Goal: Navigation & Orientation: Find specific page/section

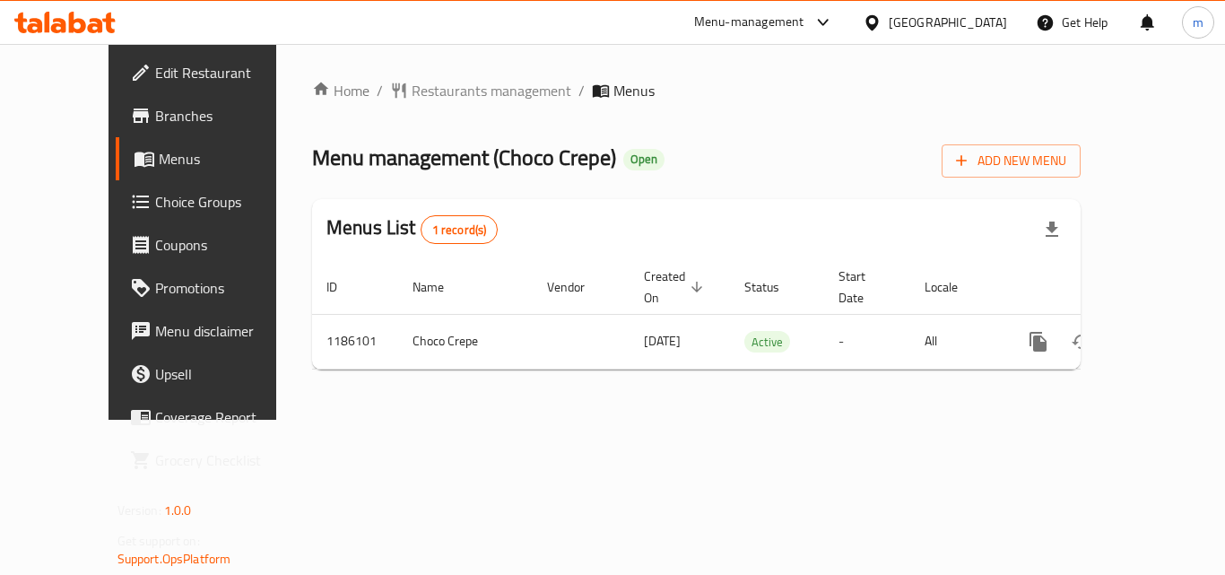
click at [19, 20] on icon at bounding box center [20, 23] width 13 height 21
click at [75, 23] on icon at bounding box center [64, 23] width 101 height 22
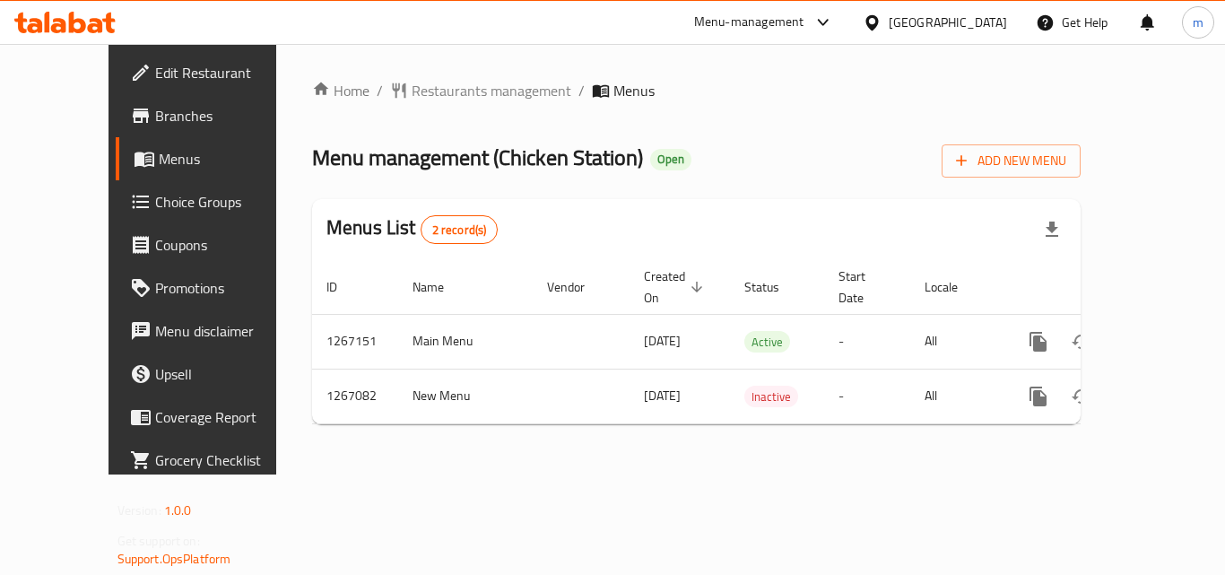
click at [116, 345] on link "Menu disclaimer" at bounding box center [214, 330] width 197 height 43
click at [82, 34] on div at bounding box center [65, 22] width 130 height 36
click at [86, 24] on icon at bounding box center [64, 23] width 101 height 22
click at [70, 19] on icon at bounding box center [77, 23] width 17 height 22
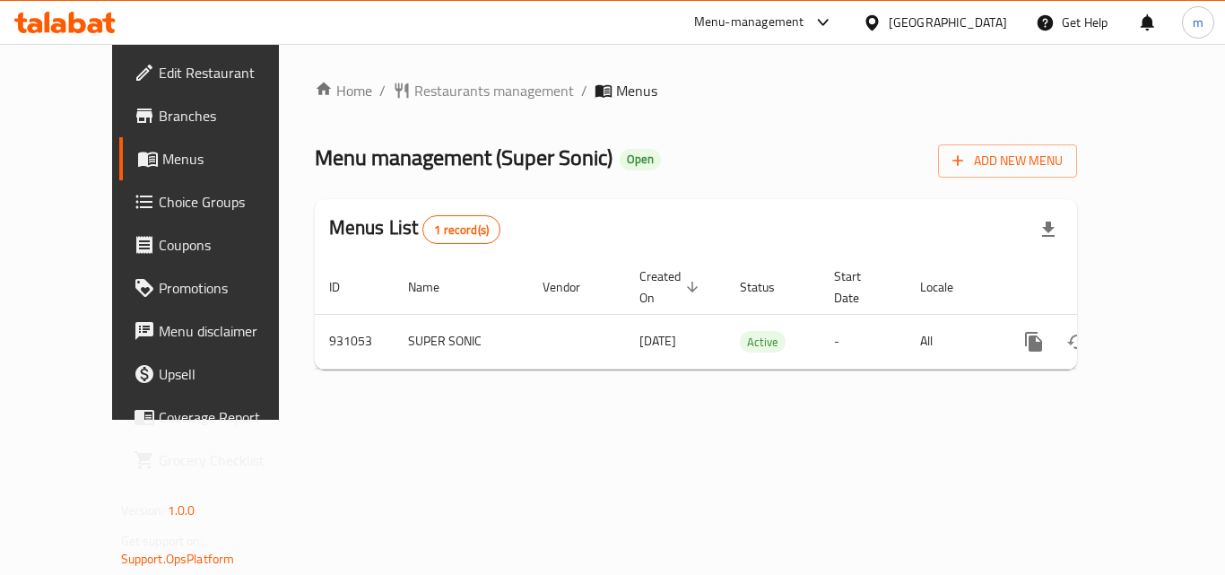
click at [29, 36] on div at bounding box center [65, 22] width 130 height 36
click at [74, 29] on icon at bounding box center [77, 23] width 17 height 22
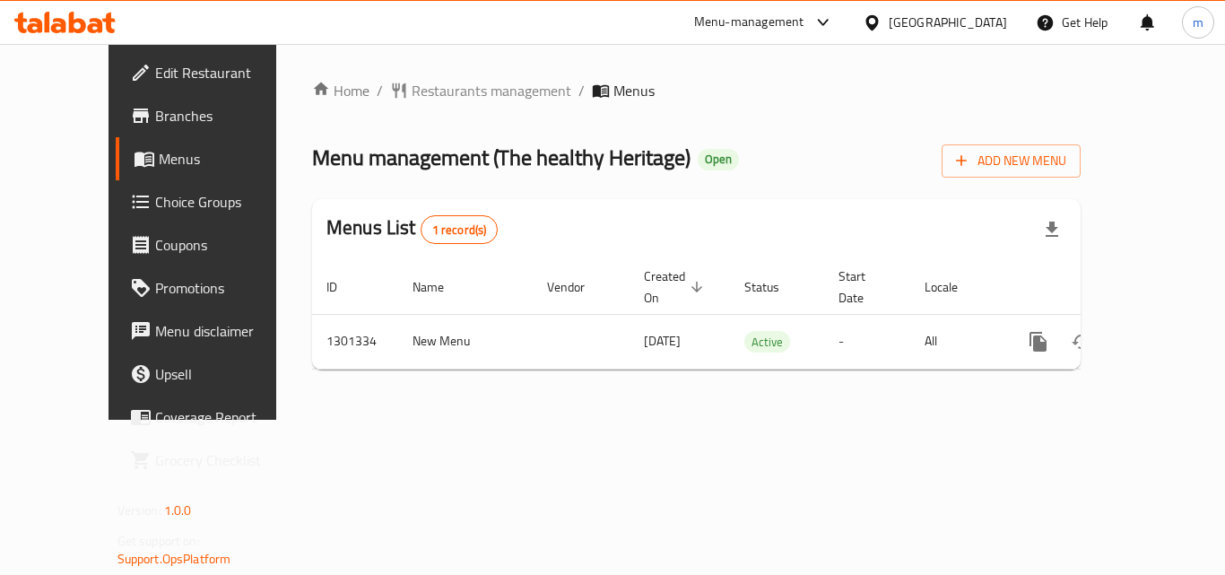
click at [69, 31] on icon at bounding box center [77, 23] width 17 height 22
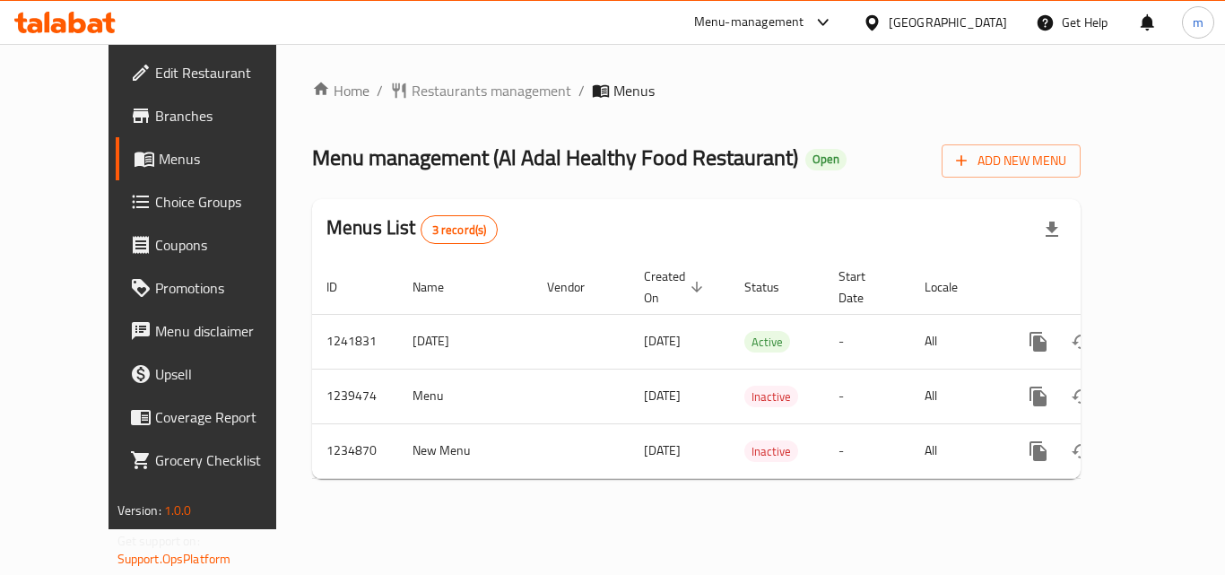
click at [74, 16] on icon at bounding box center [77, 23] width 17 height 22
